Goal: Task Accomplishment & Management: Manage account settings

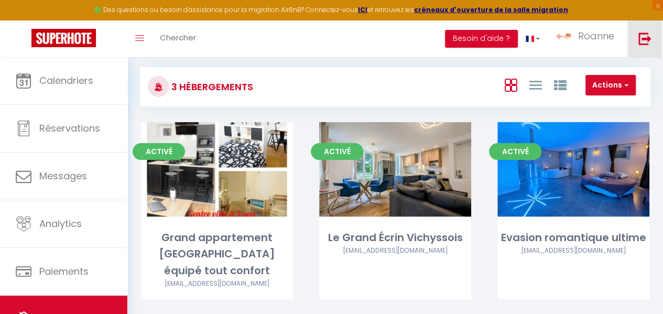
scroll to position [57, 0]
click at [649, 38] on img at bounding box center [644, 38] width 13 height 13
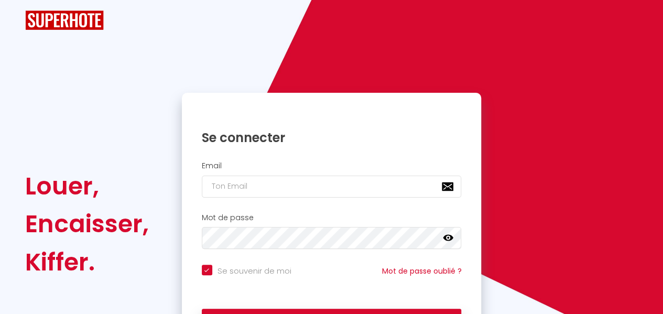
checkbox input "true"
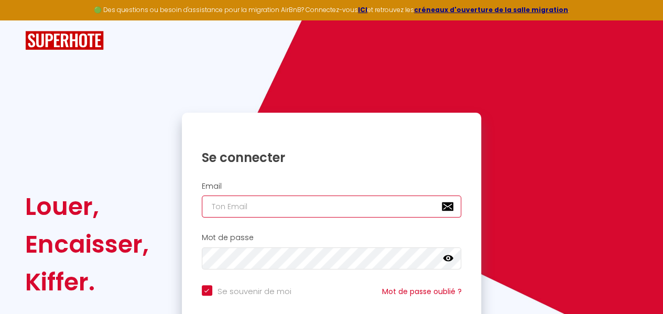
type input "[EMAIL_ADDRESS][DOMAIN_NAME]"
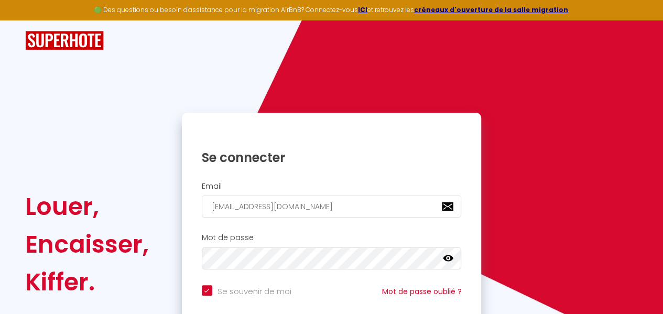
checkbox input "true"
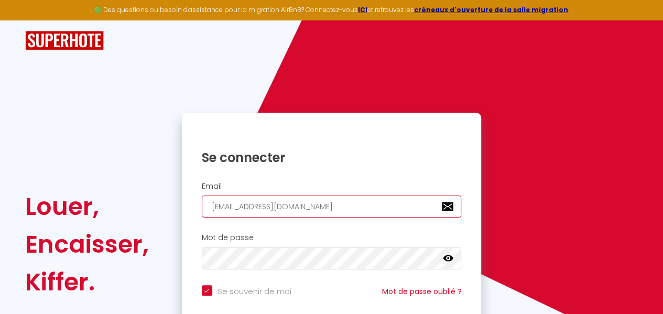
click at [300, 202] on input "[EMAIL_ADDRESS][DOMAIN_NAME]" at bounding box center [332, 206] width 260 height 22
type input "SH"
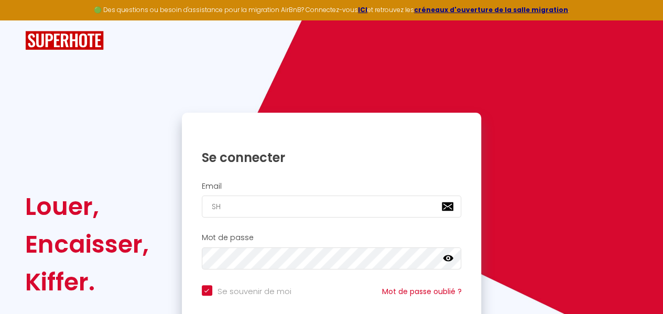
checkbox input "true"
click at [229, 206] on input "SH" at bounding box center [332, 206] width 260 height 22
type input "[EMAIL_ADDRESS][DOMAIN_NAME]"
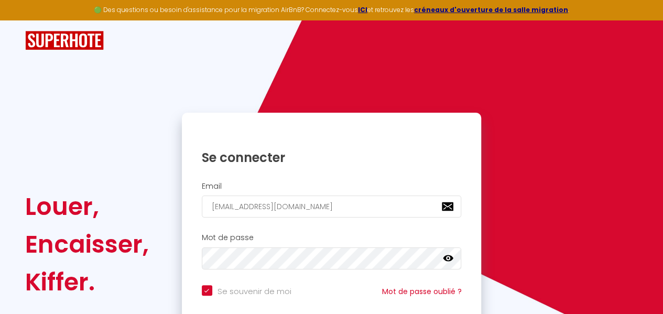
checkbox input "true"
type input "[EMAIL_ADDRESS][DOMAIN_NAME]"
checkbox input "true"
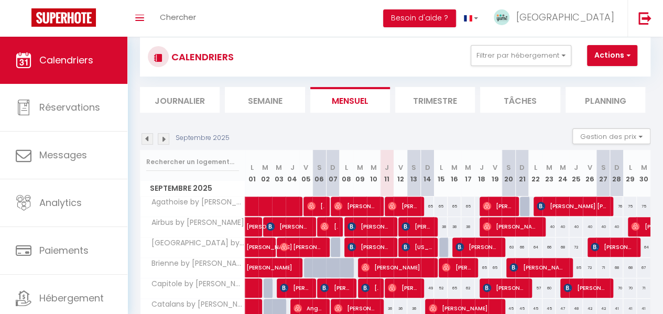
scroll to position [105, 0]
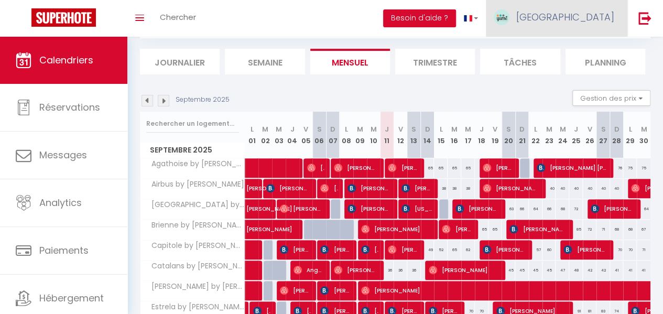
click at [592, 12] on span "[GEOGRAPHIC_DATA]" at bounding box center [565, 16] width 98 height 13
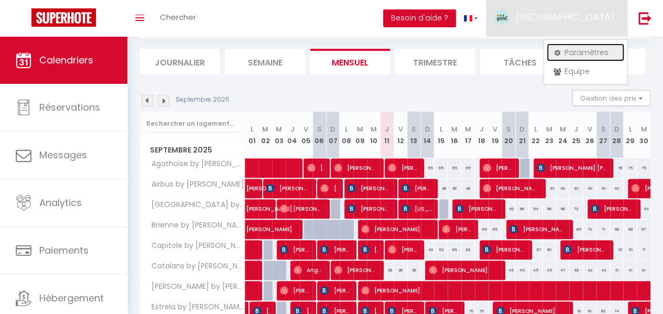
click at [573, 52] on link "Paramètres" at bounding box center [585, 52] width 78 height 18
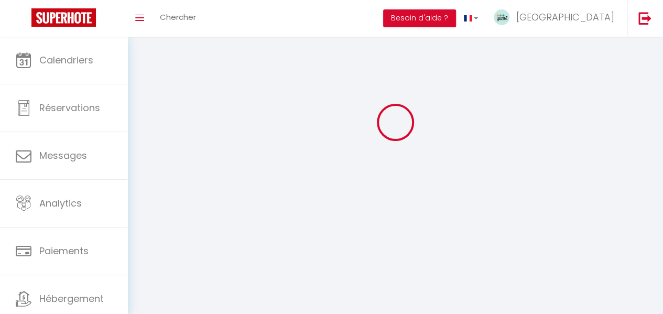
select select "fr"
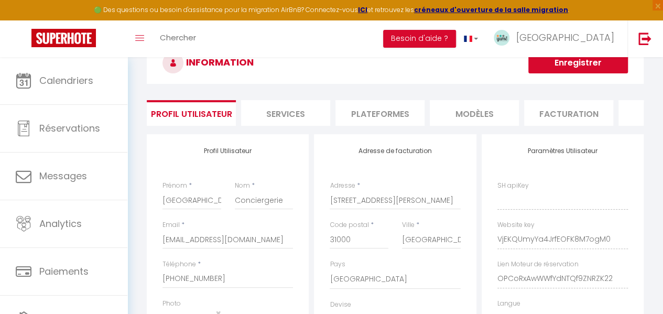
type input "VjEKQUmyYa4JrfEOFK8M7ogM0"
type input "OPCoRxAwWWfYdNTQf9ZNRZK22"
type input "[URL][DOMAIN_NAME]"
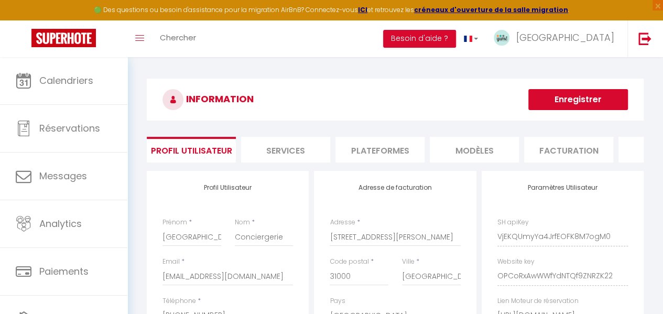
click at [319, 159] on li "Services" at bounding box center [285, 150] width 89 height 26
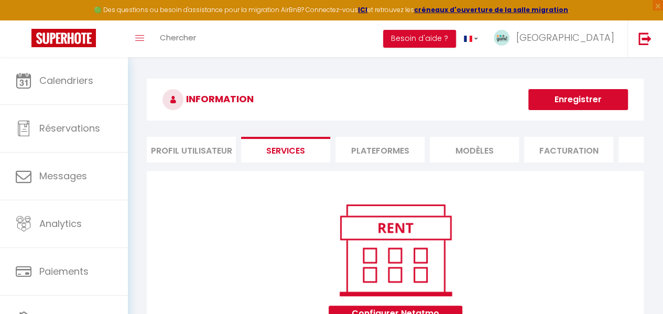
click at [388, 144] on li "Plateformes" at bounding box center [379, 150] width 89 height 26
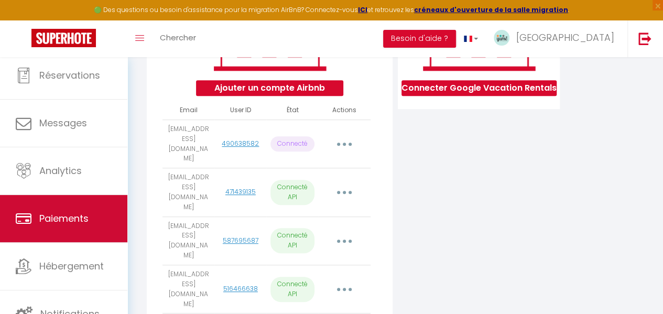
scroll to position [53, 0]
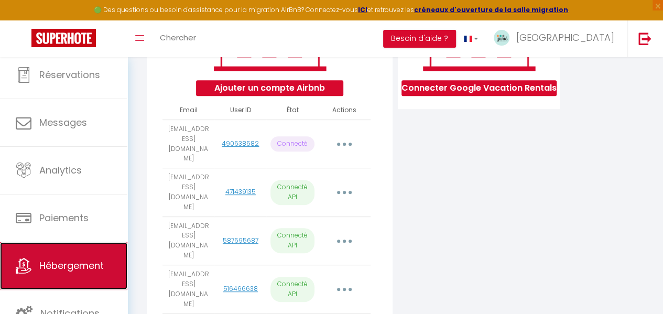
click at [75, 257] on link "Hébergement" at bounding box center [63, 265] width 127 height 47
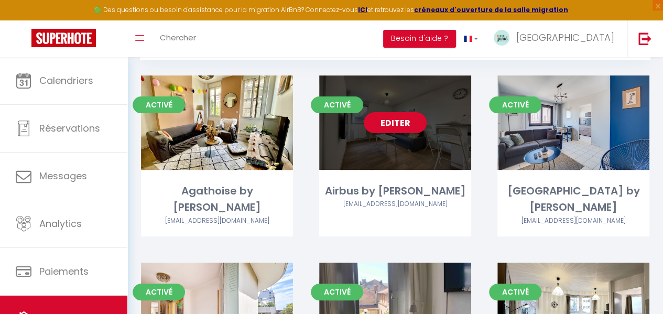
scroll to position [52, 0]
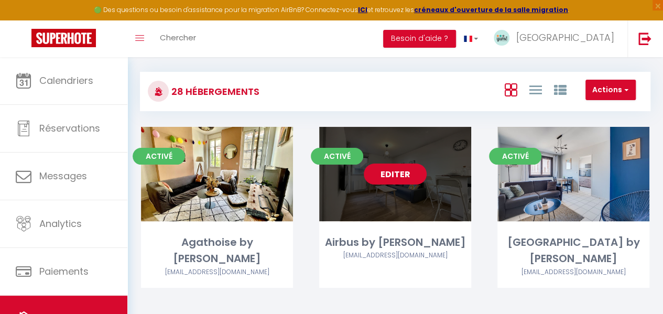
click at [401, 172] on link "Editer" at bounding box center [395, 173] width 63 height 21
select select "3"
select select "2"
select select "1"
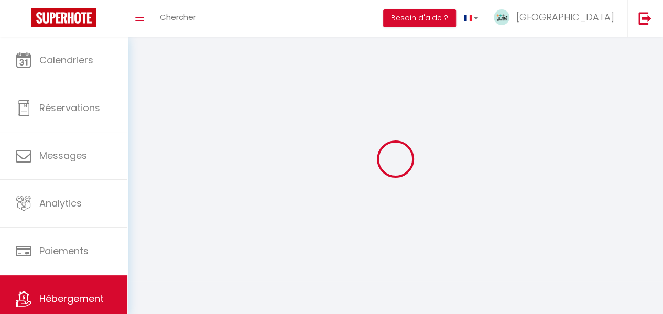
select select
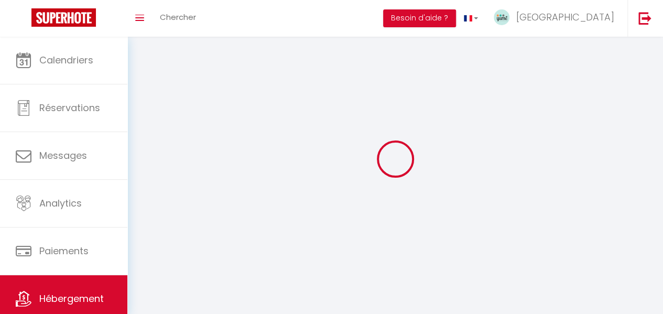
checkbox input "false"
select select
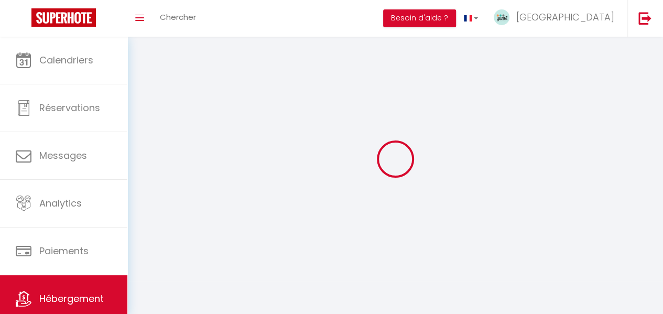
select select
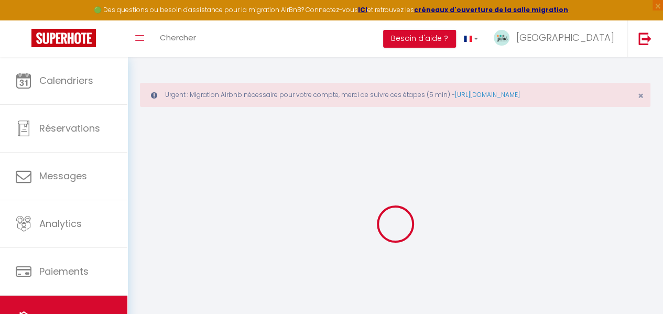
select select
checkbox input "true"
checkbox input "false"
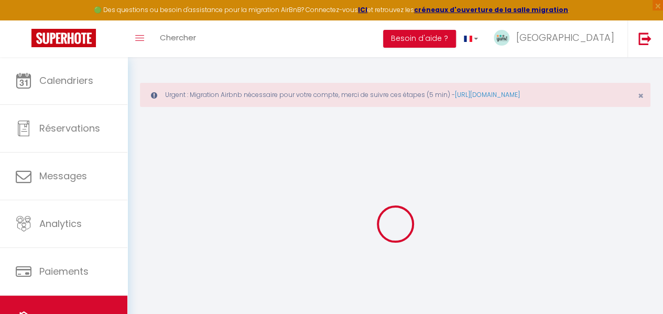
checkbox input "false"
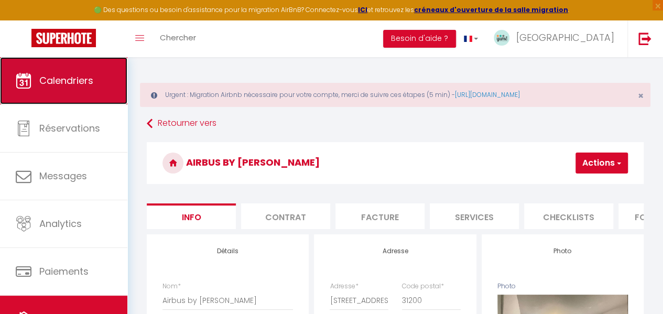
click at [66, 86] on span "Calendriers" at bounding box center [66, 80] width 54 height 13
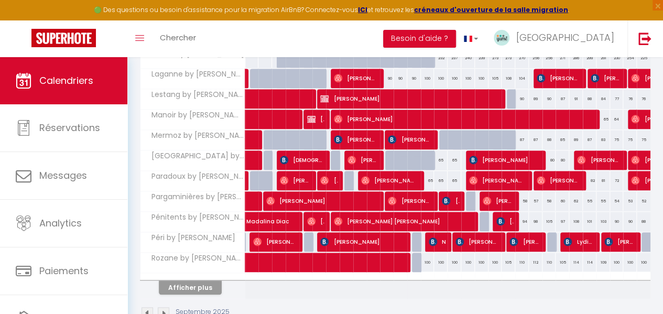
scroll to position [450, 0]
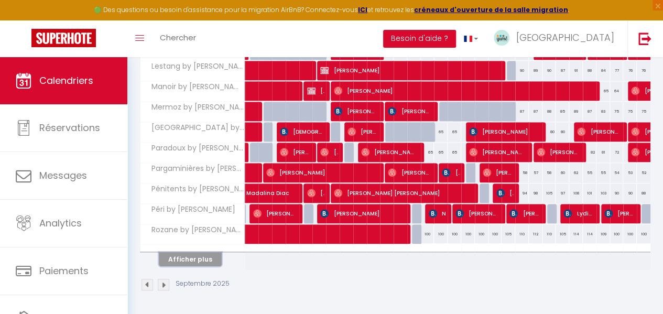
click at [186, 252] on button "Afficher plus" at bounding box center [190, 259] width 63 height 14
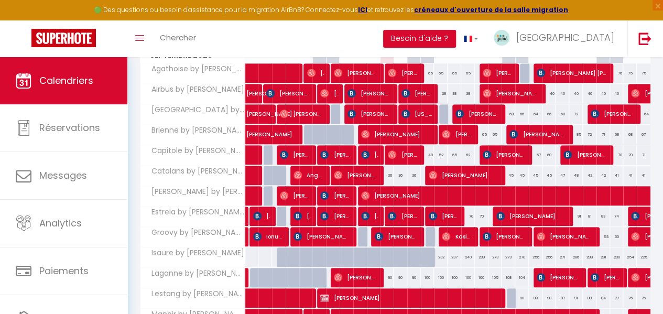
scroll to position [168, 0]
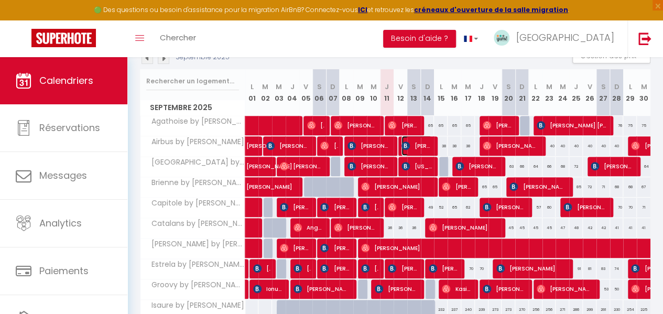
click at [404, 141] on img at bounding box center [405, 145] width 8 height 8
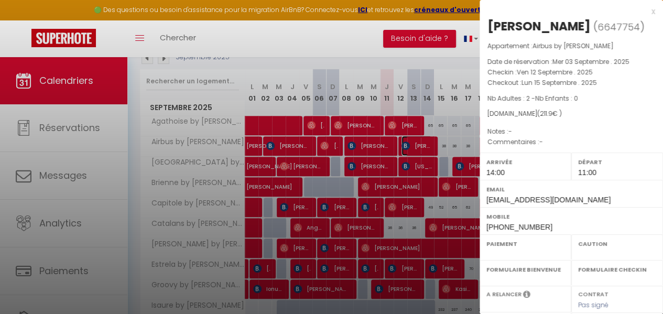
select select "OK"
select select "0"
select select "1"
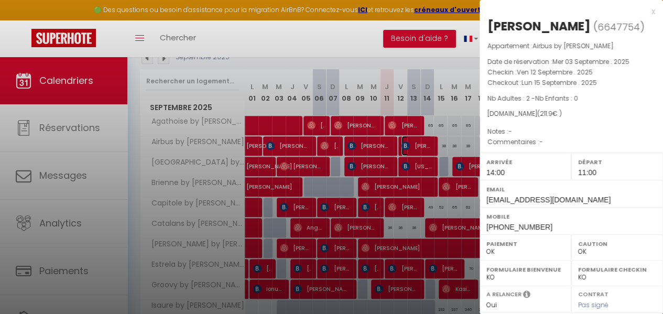
select select "27584"
select select "2060"
click at [366, 142] on div at bounding box center [331, 157] width 663 height 314
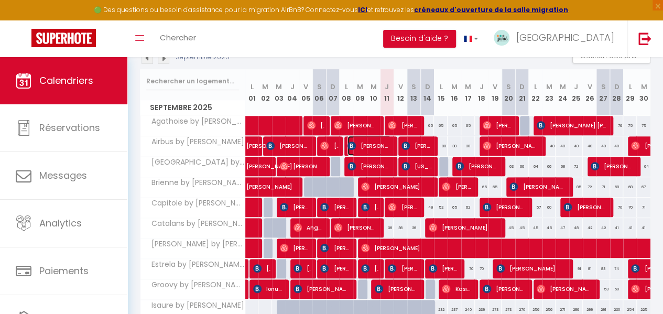
click at [369, 142] on span "[PERSON_NAME]" at bounding box center [368, 146] width 43 height 20
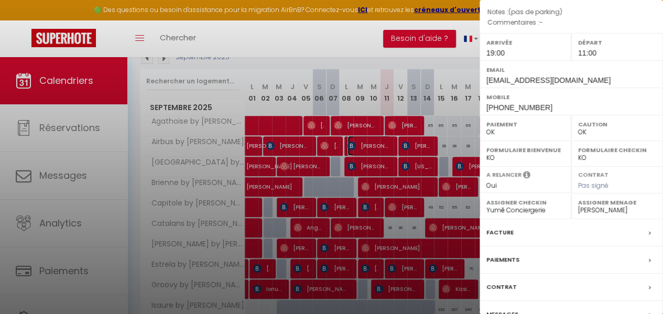
scroll to position [172, 0]
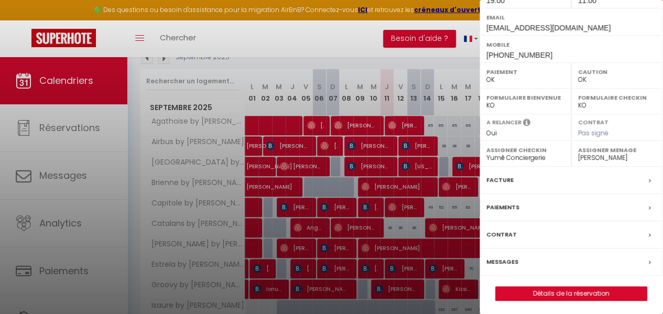
click at [496, 258] on label "Messages" at bounding box center [502, 261] width 32 height 11
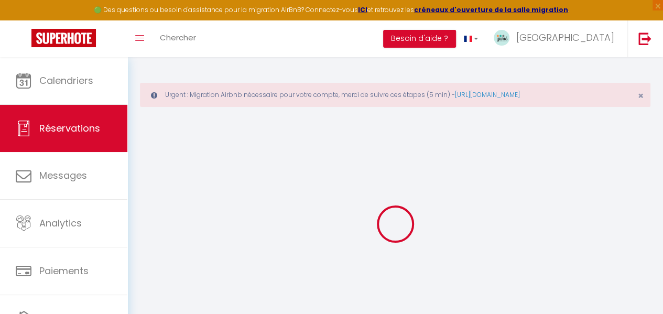
type input "Maelia"
type input "Arrufat"
type input "[EMAIL_ADDRESS][DOMAIN_NAME]"
type input "[PHONE_NUMBER]"
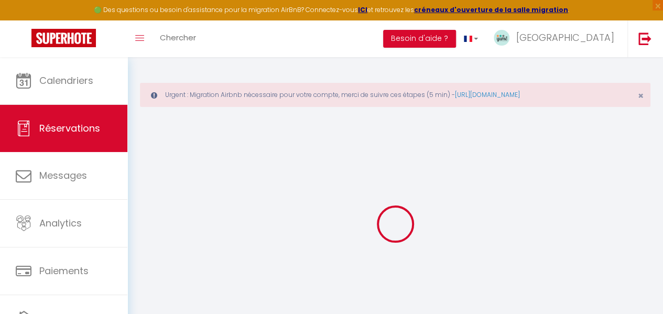
type input "[PHONE_NUMBER]"
type input "38210"
type input "5 Impasse Des Terrasses De Muzias"
type input "Cras"
select select "FR"
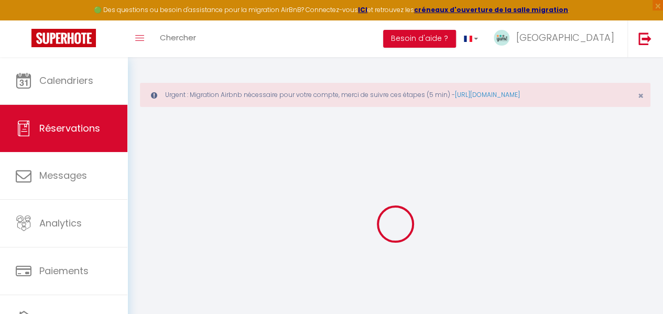
type input "4"
type input "49.13"
type input "4.17"
select select "25309"
select select "1"
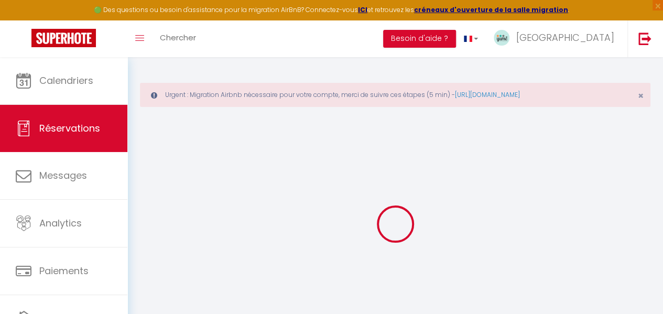
select select
type input "2"
select select "12"
select select
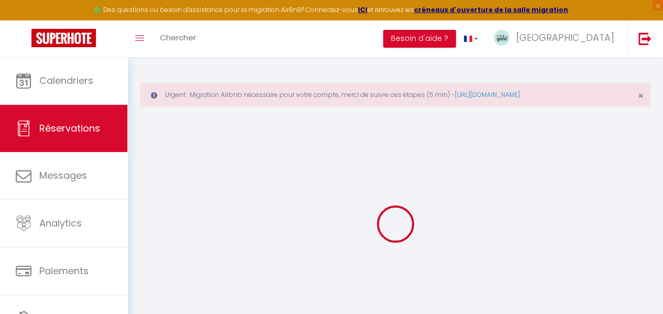
type input "240"
checkbox input "false"
type input "0"
select select "2"
type input "0"
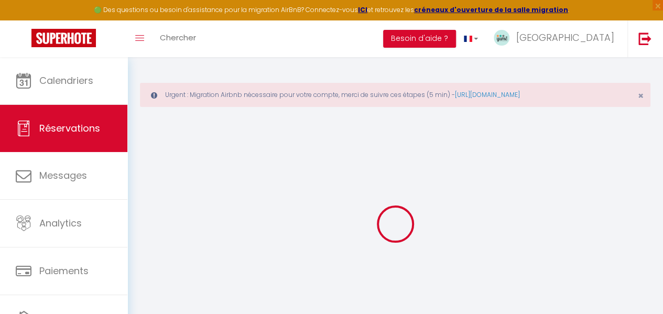
type input "17.5"
type input "0"
select select
select select "15"
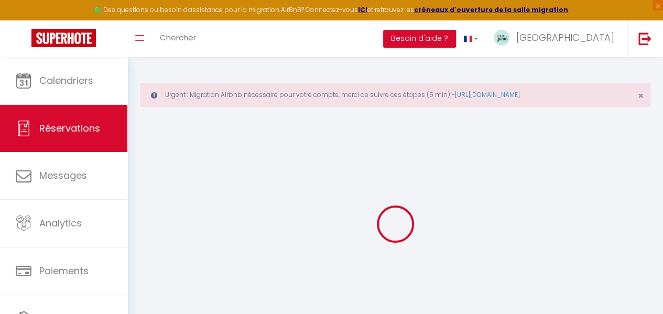
checkbox input "false"
select select
checkbox input "false"
select select
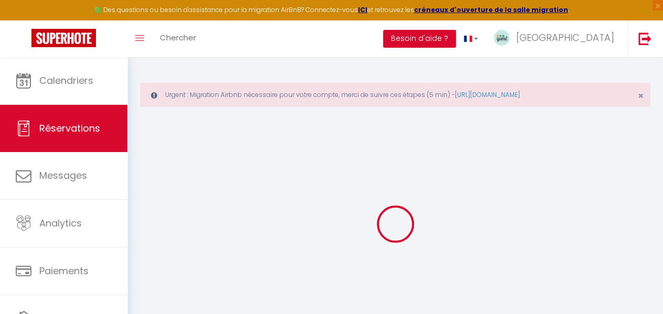
select select
checkbox input "false"
type \?0 "(pas de parking)"
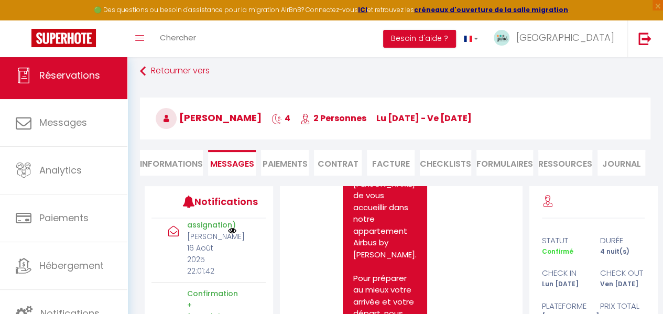
scroll to position [52, 0]
click at [174, 161] on li "Informations" at bounding box center [171, 163] width 63 height 26
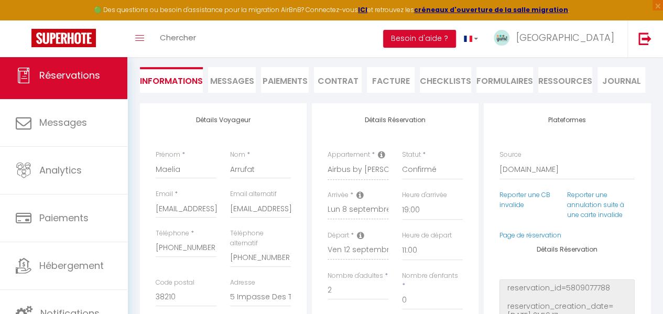
scroll to position [157, 0]
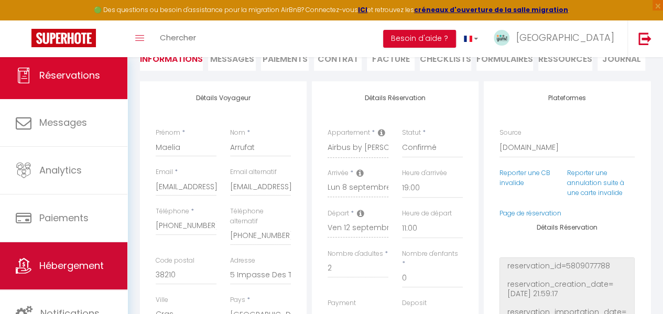
checkbox input "false"
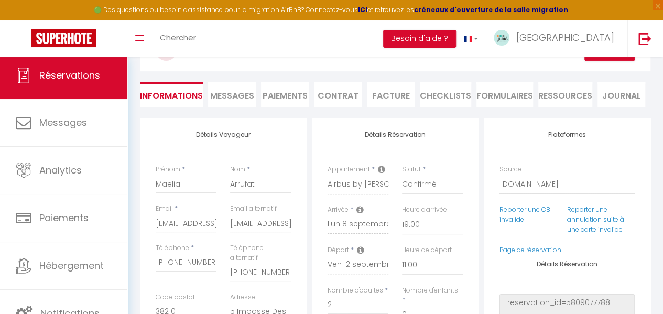
scroll to position [105, 0]
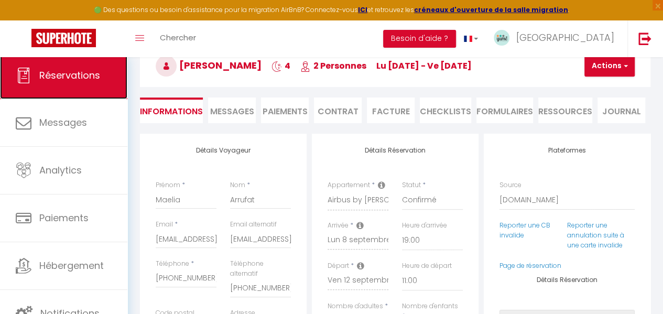
click at [65, 80] on span "Réservations" at bounding box center [69, 75] width 61 height 13
select select "not_cancelled"
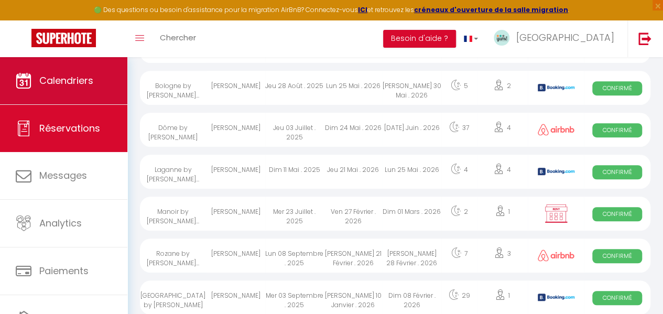
scroll to position [642, 0]
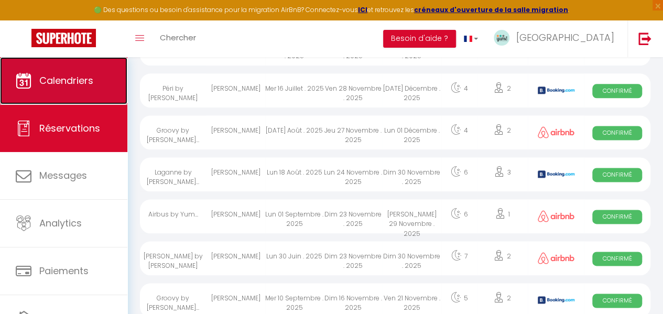
click at [70, 88] on link "Calendriers" at bounding box center [63, 80] width 127 height 47
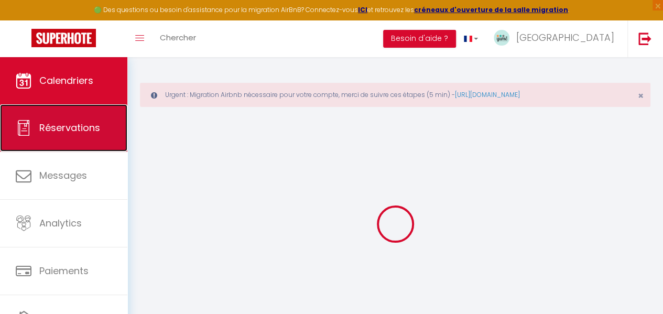
click at [60, 123] on span "Réservations" at bounding box center [69, 127] width 61 height 13
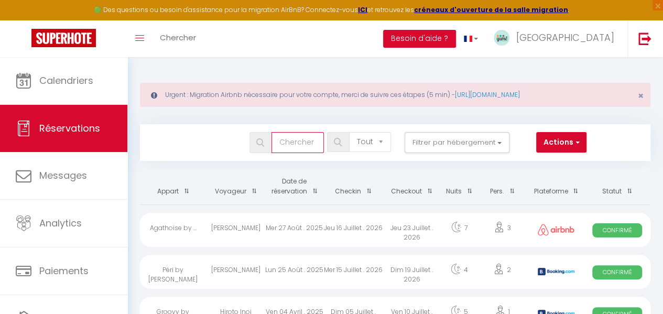
click at [301, 141] on input "text" at bounding box center [297, 142] width 52 height 21
type input "[PERSON_NAME]"
select select
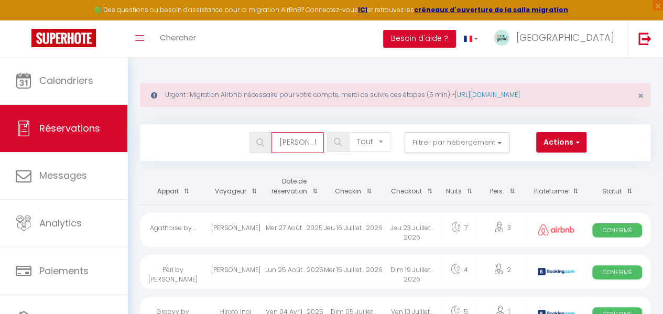
select select
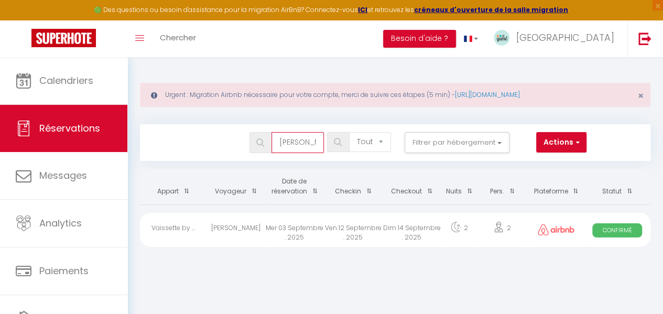
type input "[PERSON_NAME]"
click at [332, 140] on div at bounding box center [334, 141] width 14 height 9
click at [314, 230] on div "Mer 03 Septembre . 2025" at bounding box center [294, 230] width 59 height 34
select select "OK"
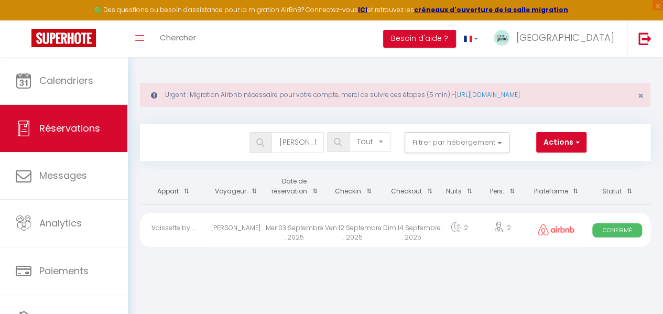
select select "0"
select select "1"
select select
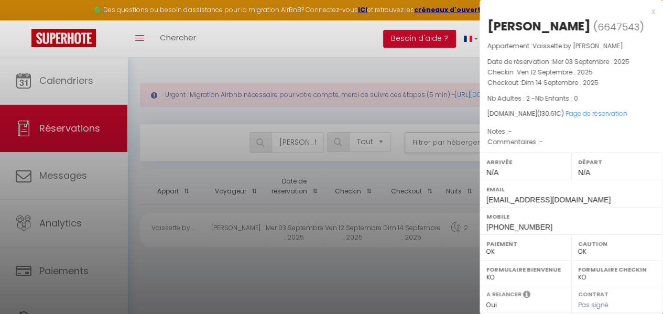
select select "27584"
select select "41355"
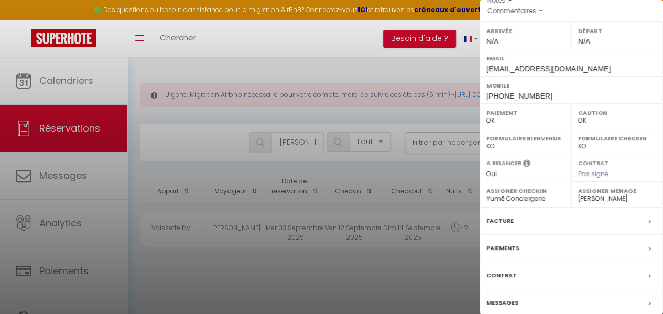
scroll to position [189, 0]
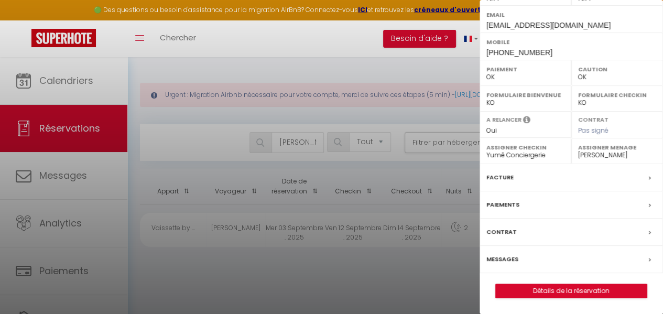
click at [505, 261] on label "Messages" at bounding box center [502, 259] width 32 height 11
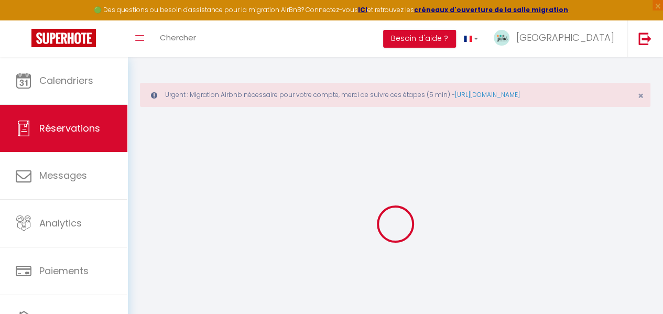
type input "[PERSON_NAME]"
type input "Manea"
type input "[EMAIL_ADDRESS][DOMAIN_NAME]"
type input "[PHONE_NUMBER]"
select select
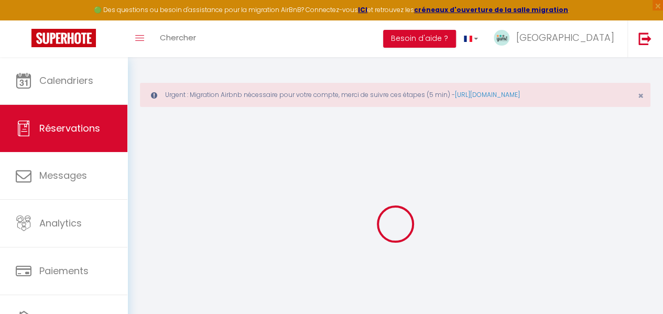
type input "4.54"
select select "25669"
select select "1"
select select
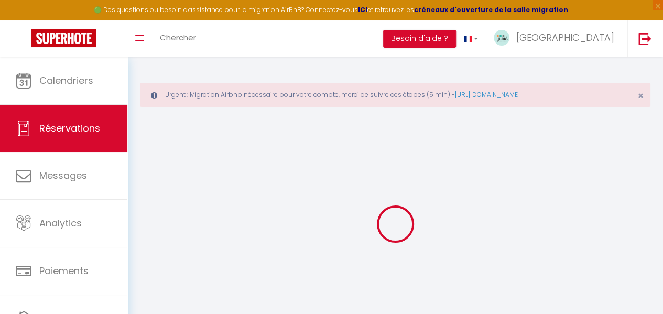
type input "2"
select select "12"
select select
type input "96"
checkbox input "false"
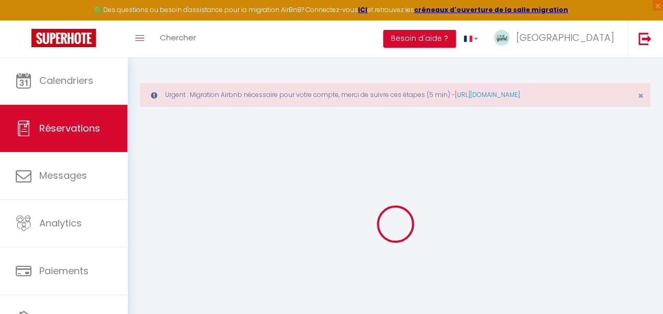
type input "0"
select select "1"
type input "0"
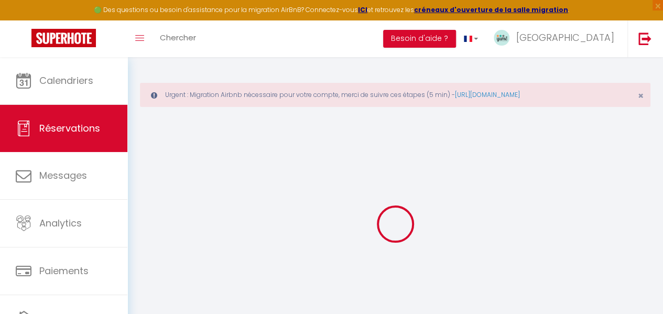
select select
select select "15"
checkbox input "false"
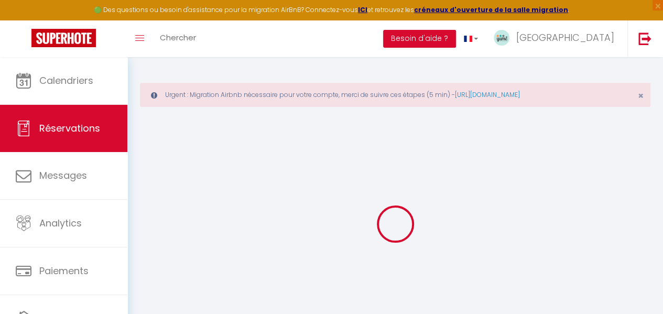
select select
checkbox input "false"
select select
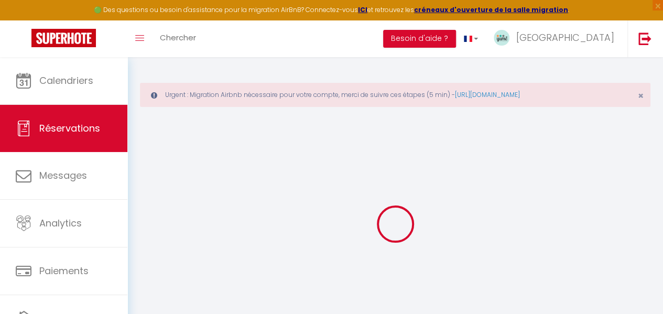
select select
checkbox input "false"
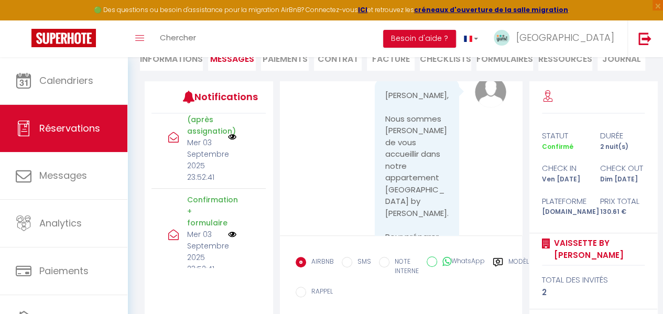
scroll to position [1048, 0]
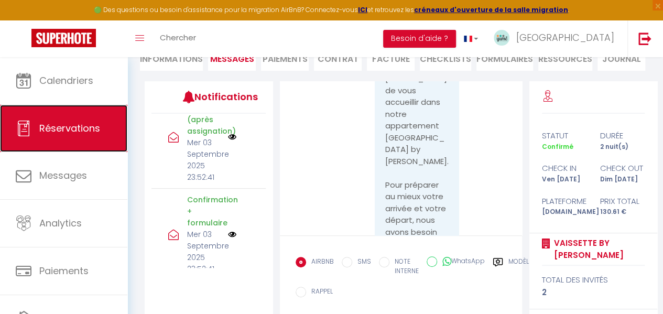
click at [86, 122] on span "Réservations" at bounding box center [69, 128] width 61 height 13
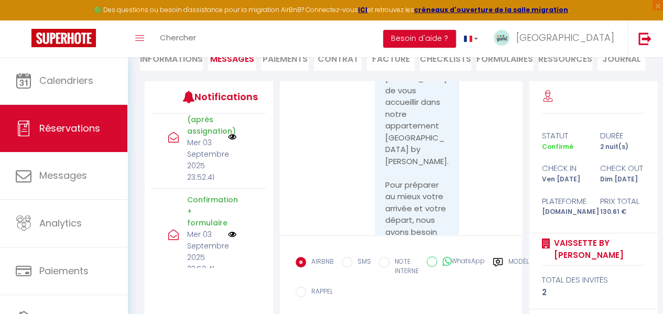
select select "not_cancelled"
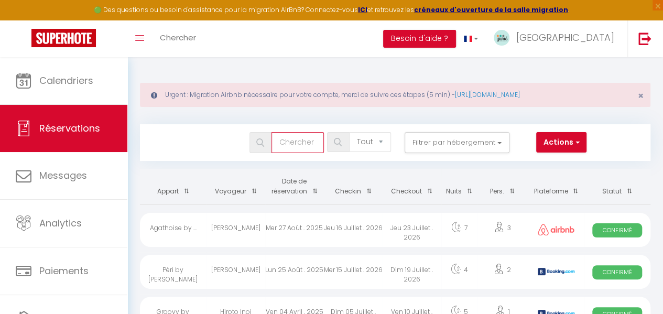
click at [303, 145] on input "text" at bounding box center [297, 142] width 52 height 21
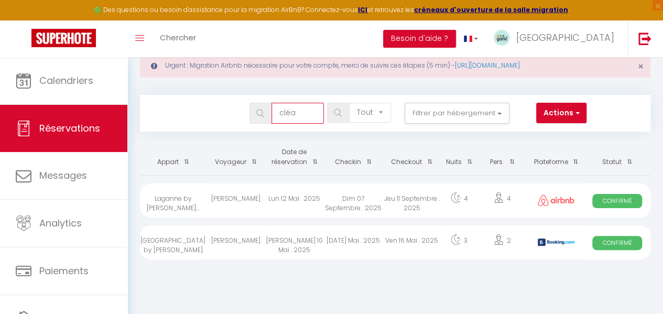
scroll to position [52, 0]
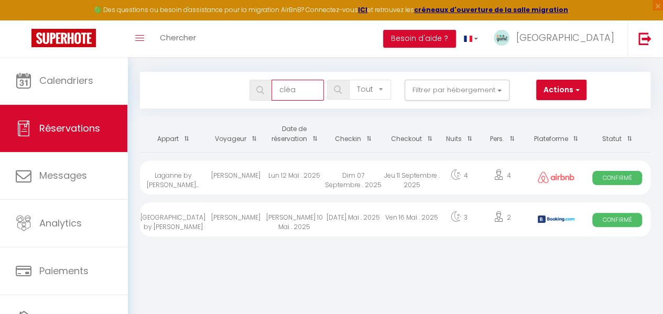
type input "cléa"
click at [240, 174] on div "[PERSON_NAME]" at bounding box center [235, 177] width 59 height 34
select select "OK"
select select "1"
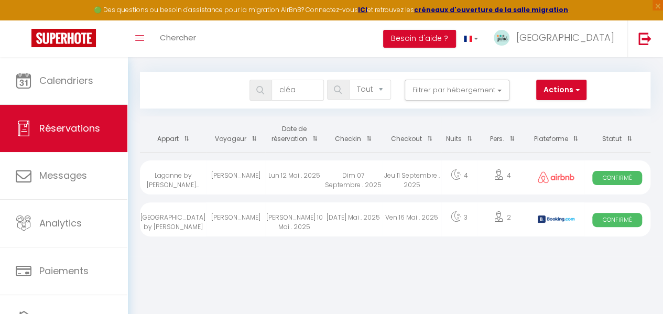
select select "0"
select select "1"
select select
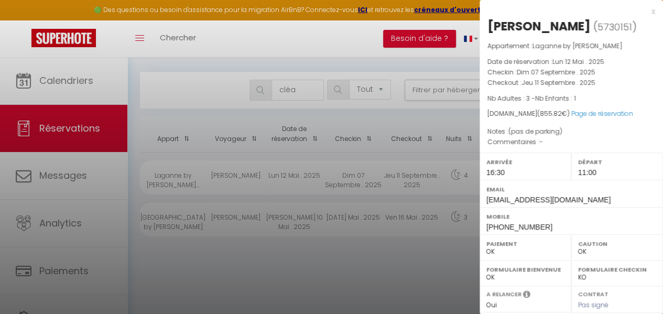
select select "27584"
select select "28445"
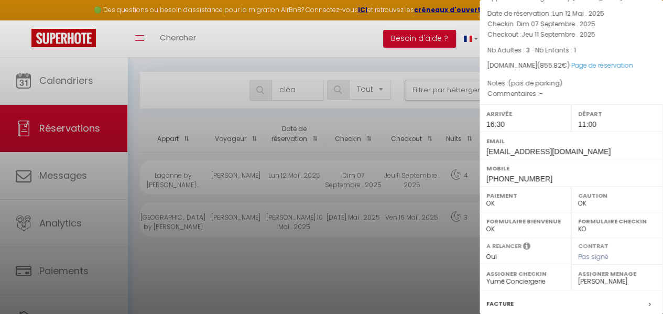
scroll to position [172, 0]
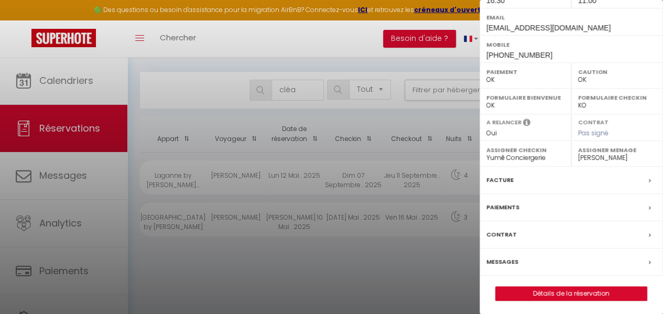
click at [507, 258] on label "Messages" at bounding box center [502, 261] width 32 height 11
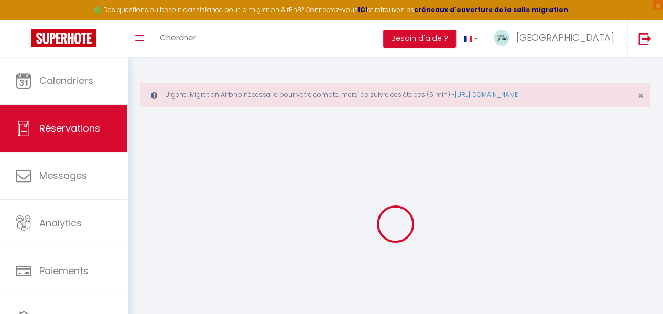
type input "Clea"
type input "Frost"
type input "[EMAIL_ADDRESS][DOMAIN_NAME]"
type input "[PHONE_NUMBER]"
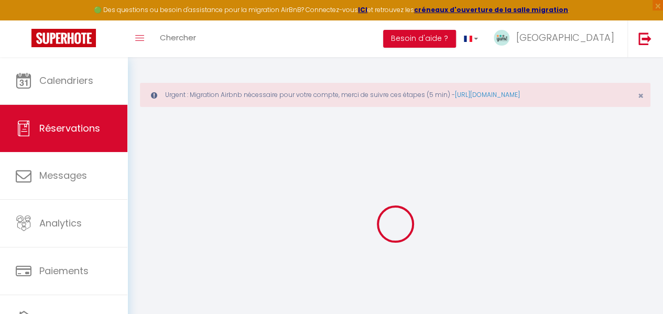
type input "[PHONE_NUMBER]"
type input "A"
select select "AU"
type input "30.31"
select select "25418"
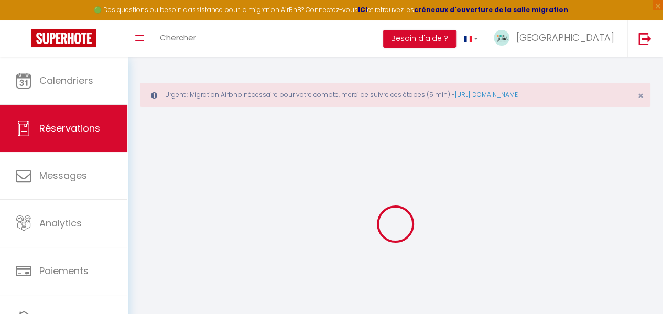
select select "1"
select select
type input "3"
type input "1"
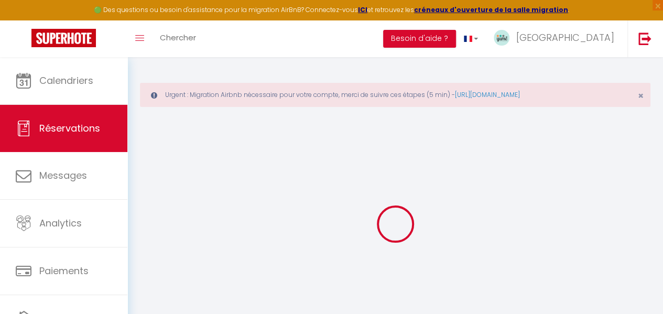
select select "12"
select select
type input "762"
checkbox input "false"
type input "0"
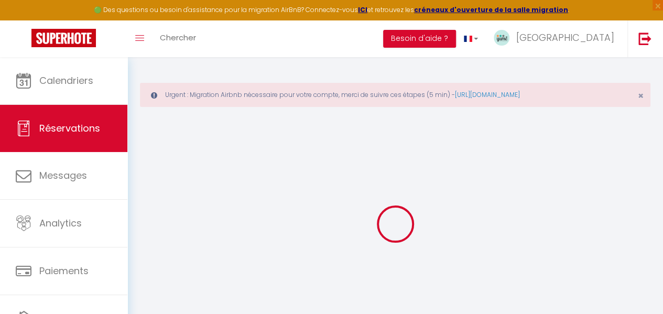
select select "1"
type input "0"
type input "52.5"
type input "0"
select select
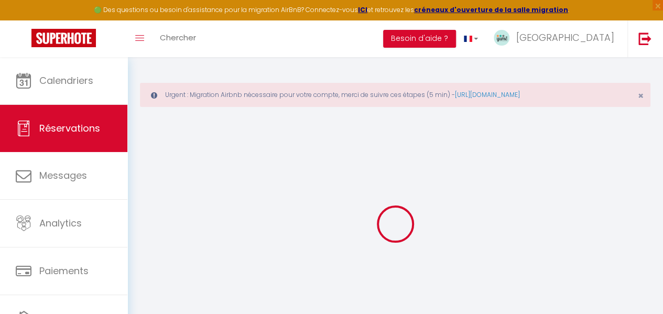
select select
select select "15"
checkbox input "false"
select select
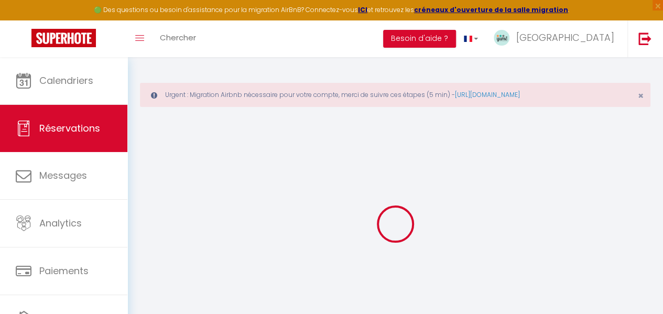
checkbox input "false"
select select
checkbox input "false"
select select
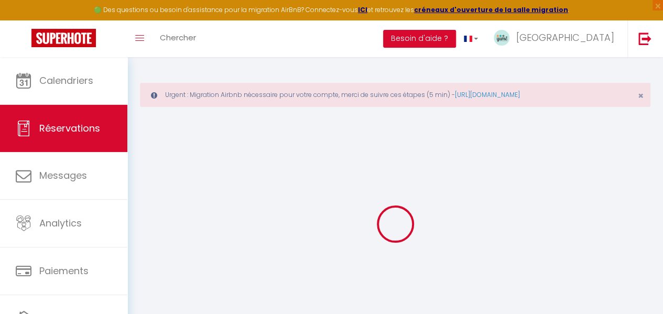
select select
checkbox input "false"
type \?0 "(pas de parking)"
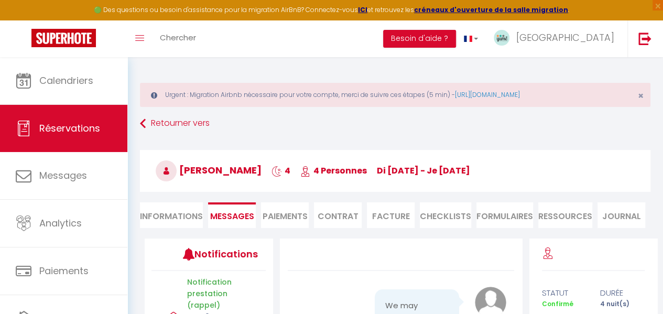
click at [177, 221] on li "Informations" at bounding box center [171, 215] width 63 height 26
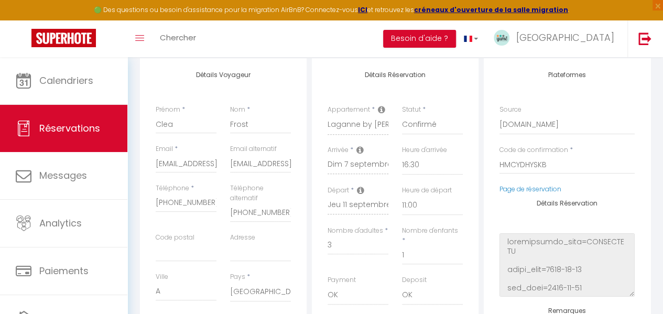
scroll to position [157, 0]
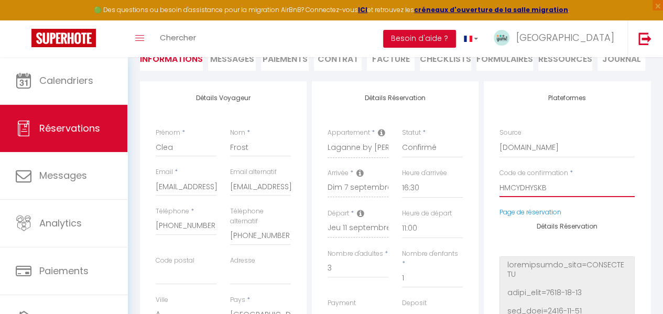
click at [529, 188] on input "HMCYDHYSKB" at bounding box center [566, 187] width 135 height 19
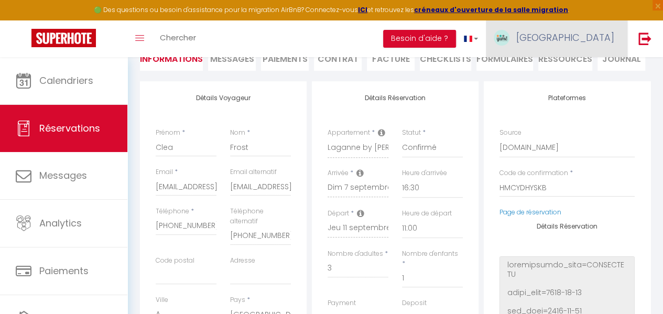
click at [607, 34] on span "[GEOGRAPHIC_DATA]" at bounding box center [565, 37] width 98 height 13
checkbox input "false"
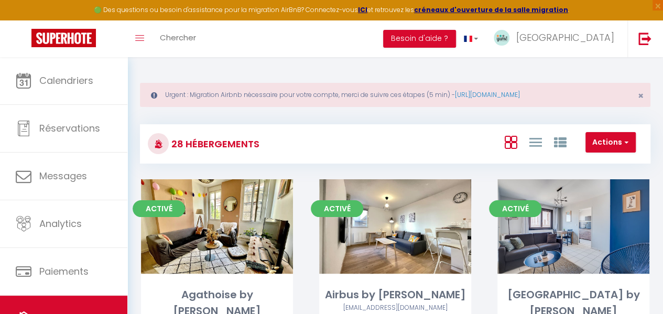
scroll to position [52, 0]
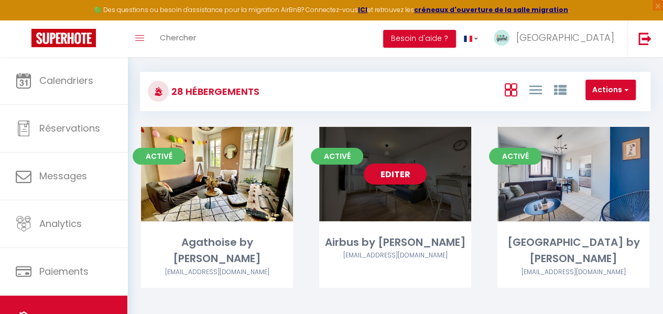
click at [400, 169] on link "Editer" at bounding box center [395, 173] width 63 height 21
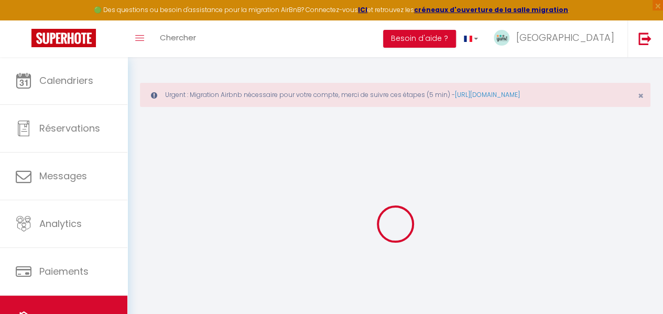
type input "Airbus by [PERSON_NAME]"
type input "[PERSON_NAME]"
select select "2"
type input "51"
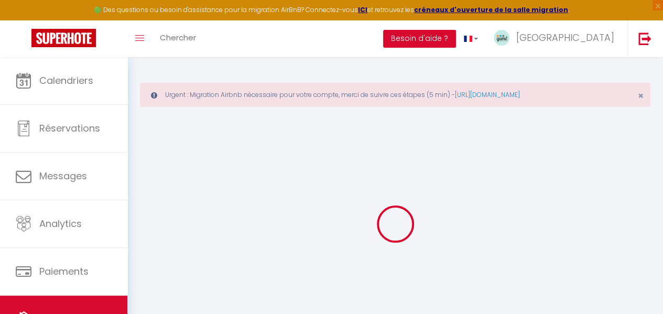
type input "40"
type input "300"
select select
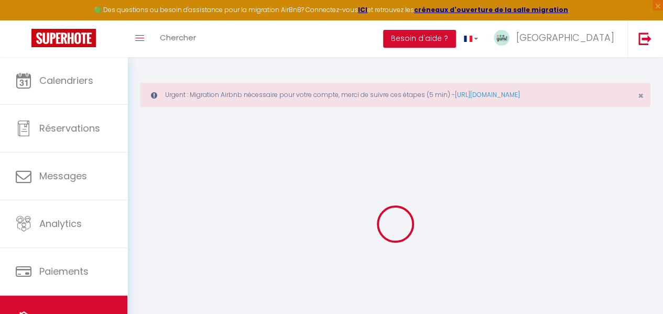
select select
type input "[STREET_ADDRESS]"
type input "31200"
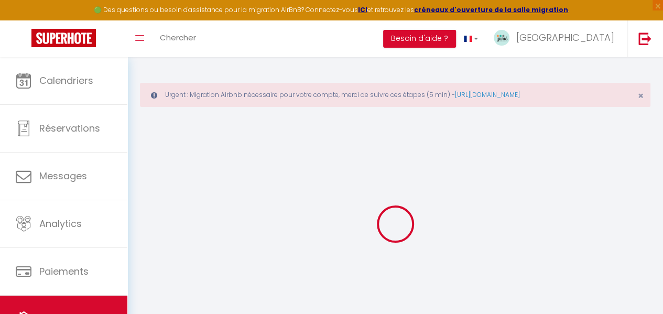
type input "[GEOGRAPHIC_DATA]"
type input "[EMAIL_ADDRESS][DOMAIN_NAME]"
select select
checkbox input "true"
checkbox input "false"
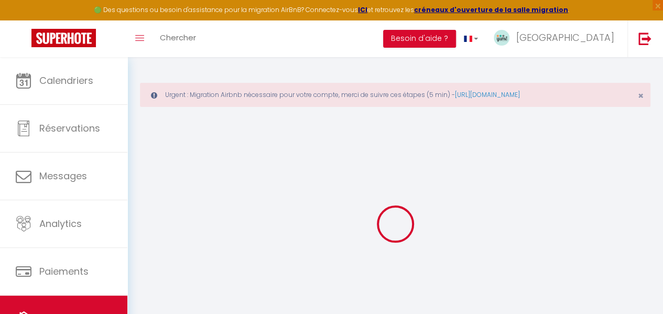
checkbox input "false"
type input "30"
type input "0"
type input "17.5"
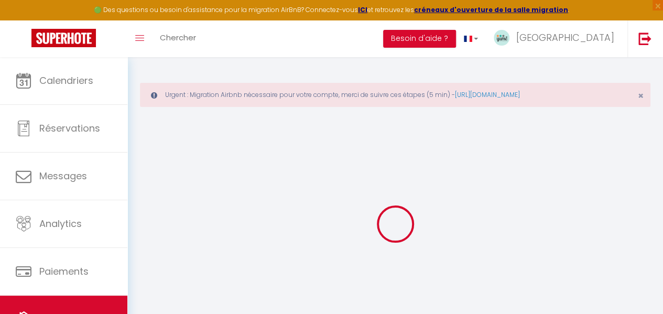
type input "0"
select select
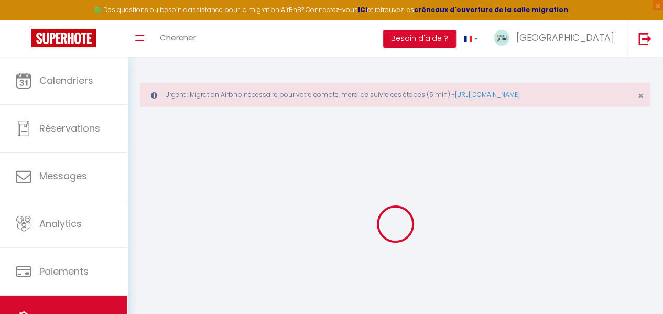
select select
checkbox input "true"
checkbox input "false"
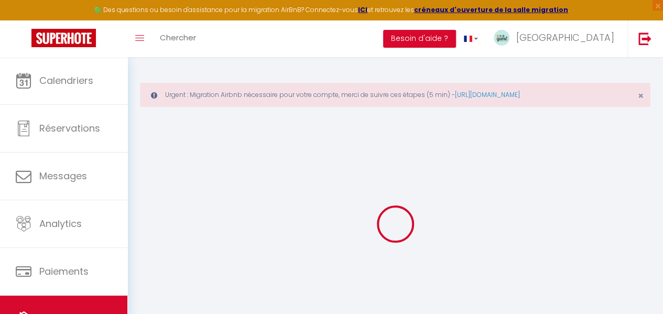
checkbox input "false"
select select
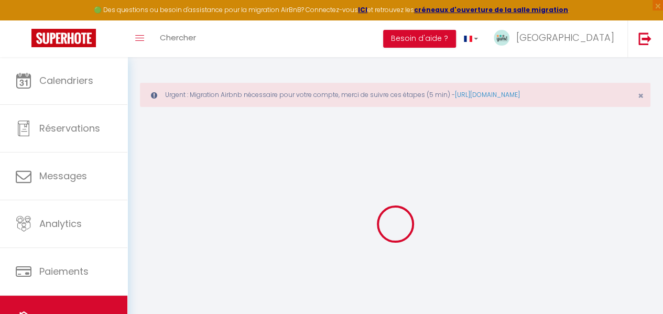
select select
checkbox input "true"
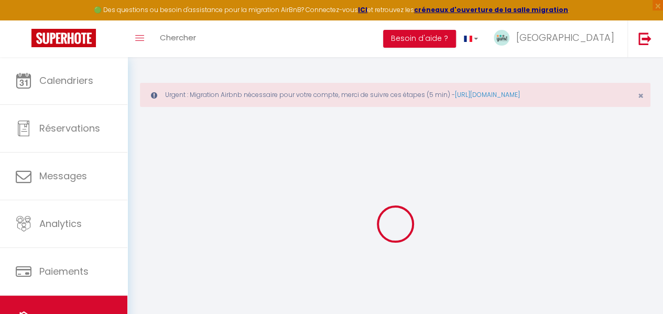
checkbox input "false"
select select "27584"
select select "2060"
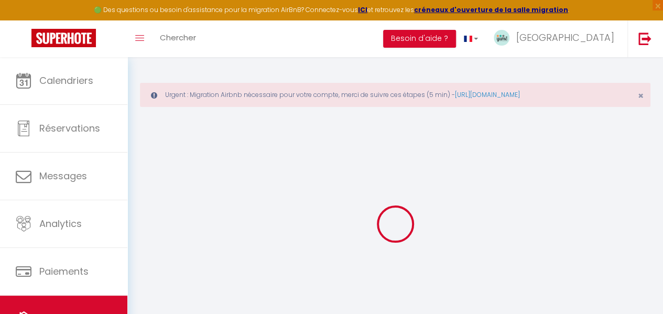
select select
checkbox input "true"
checkbox input "false"
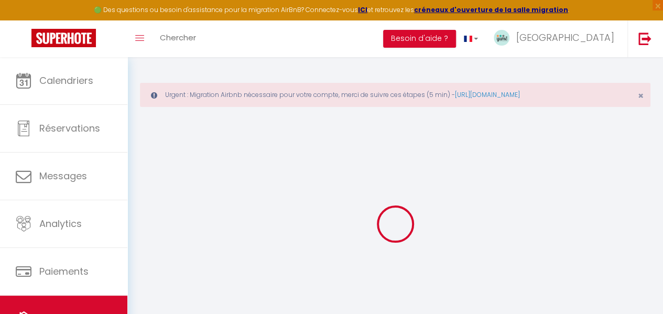
select select
checkbox input "true"
checkbox input "false"
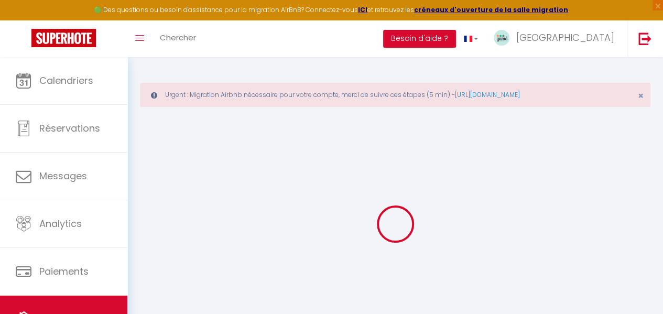
select select
checkbox input "true"
checkbox input "false"
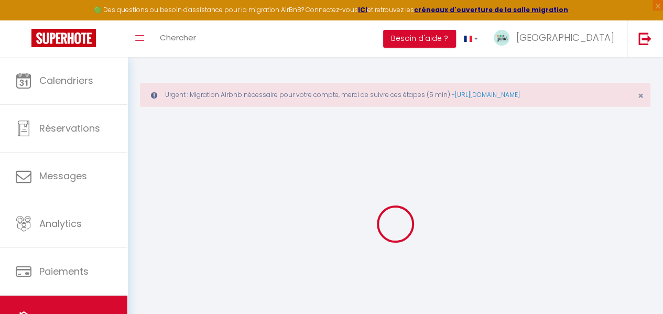
select select "16:30"
select select
select select "11:00"
select select "30"
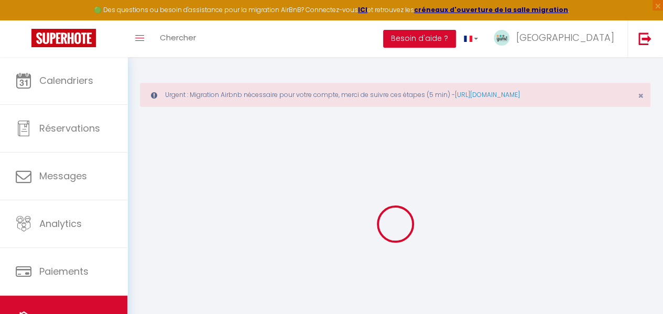
select select "20:00"
